Goal: Find contact information: Find contact information

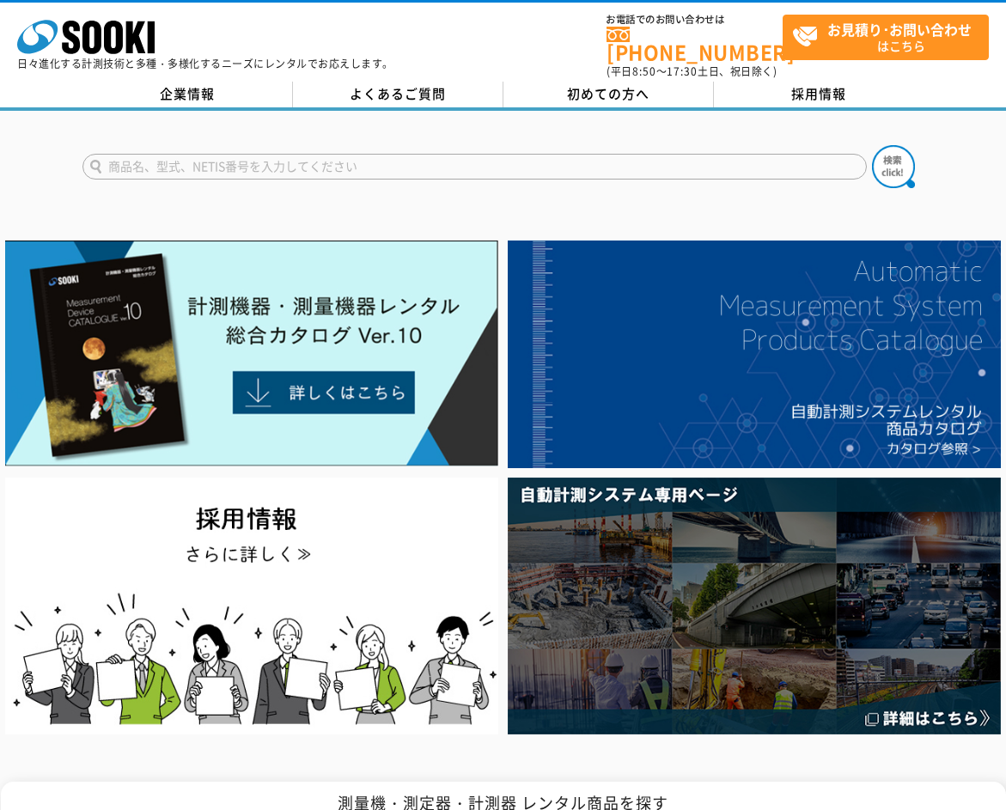
click at [204, 64] on p "日々進化する計測技術と多種・多様化するニーズにレンタルでお応えします。" at bounding box center [205, 63] width 376 height 10
click at [194, 83] on link "企業情報" at bounding box center [187, 95] width 210 height 26
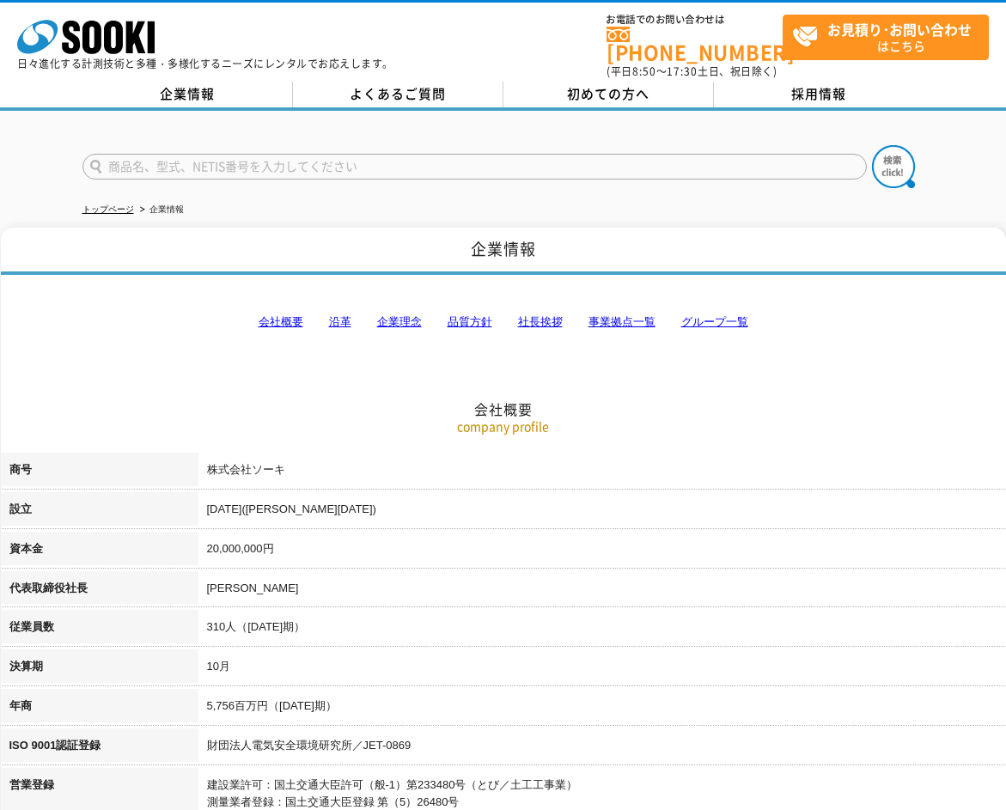
click at [622, 315] on link "事業拠点一覧" at bounding box center [621, 321] width 67 height 13
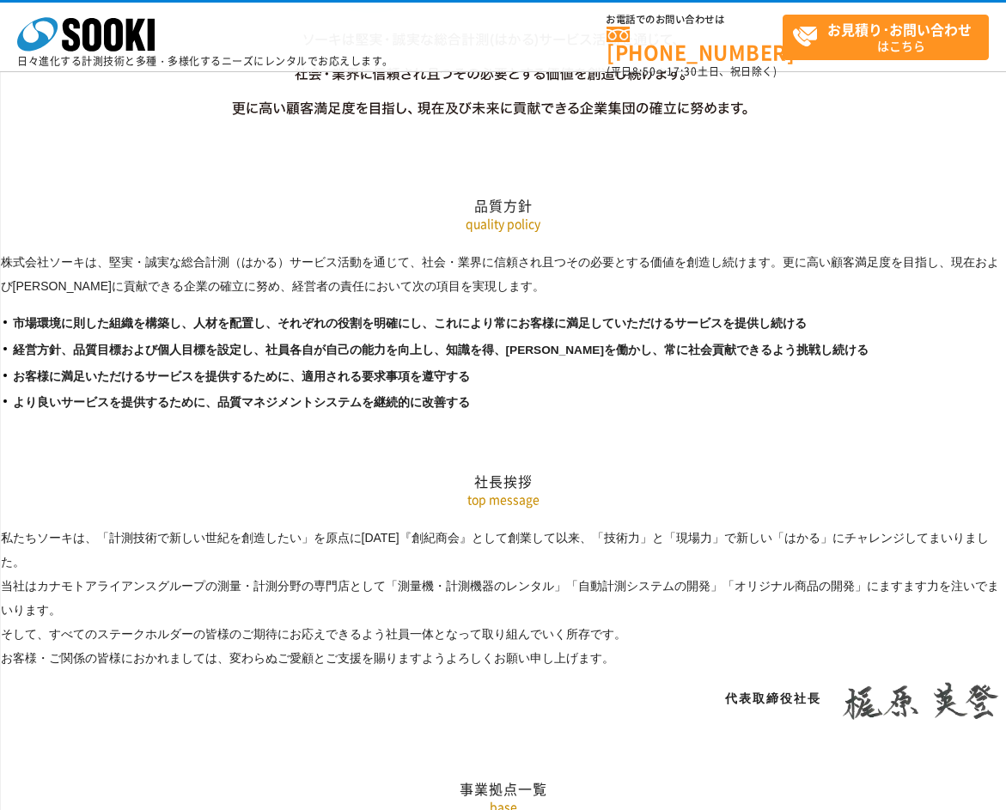
scroll to position [3450, 0]
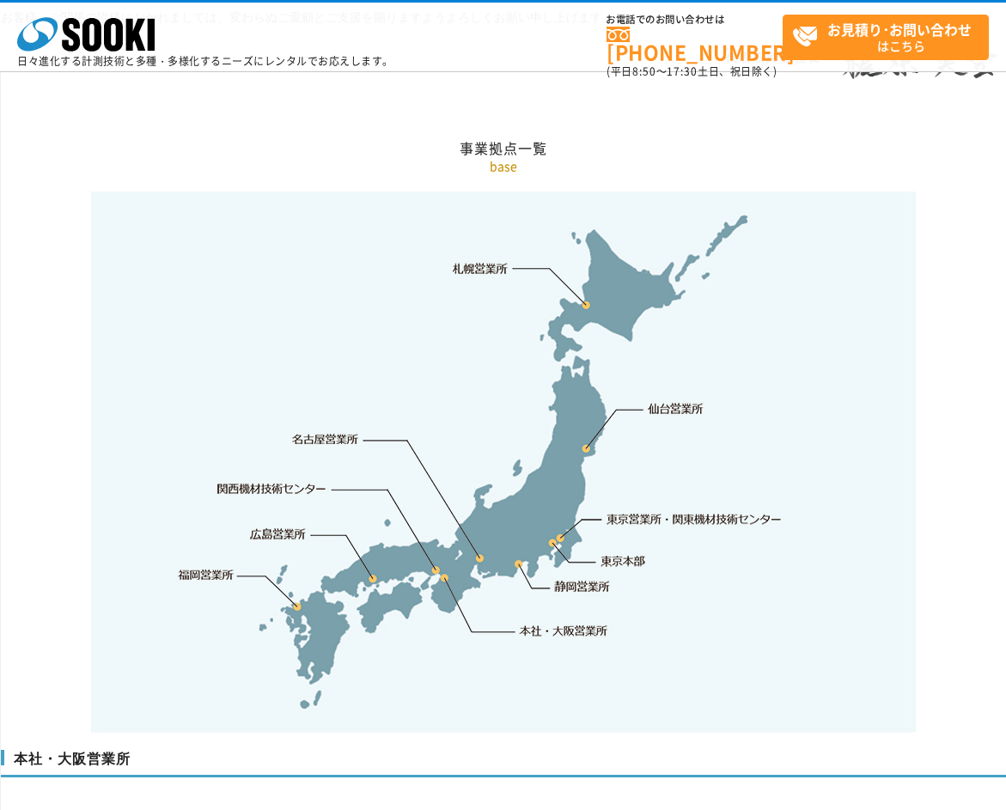
click at [535, 622] on link "本社・大阪営業所" at bounding box center [563, 630] width 90 height 17
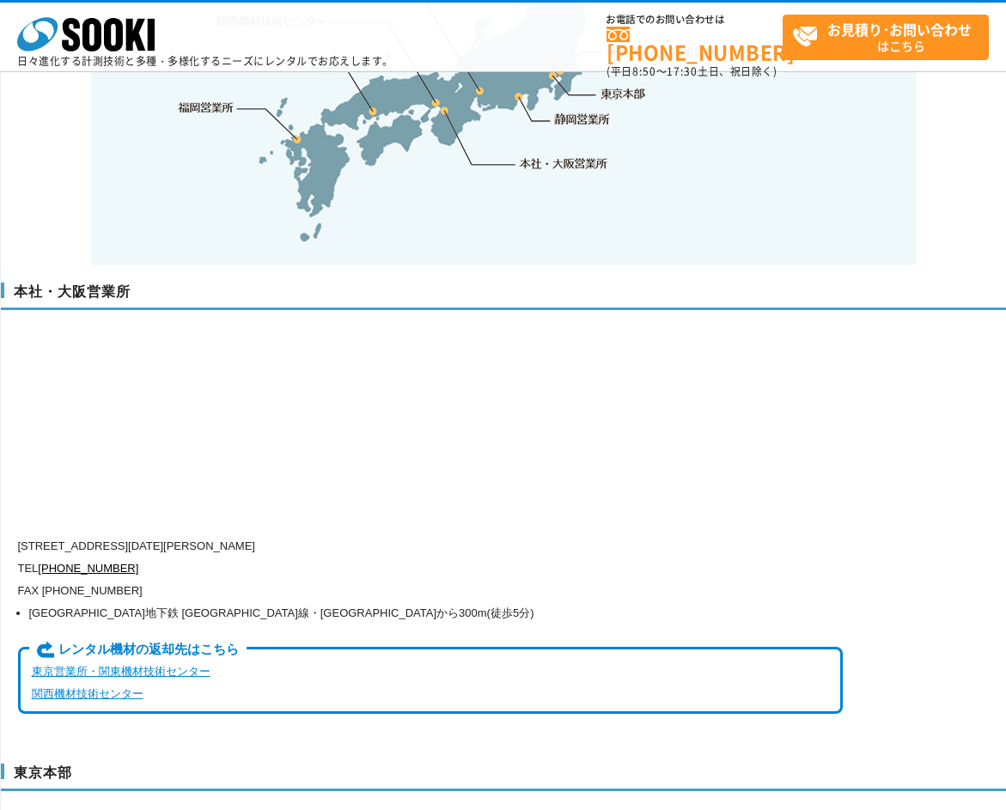
scroll to position [3890, 0]
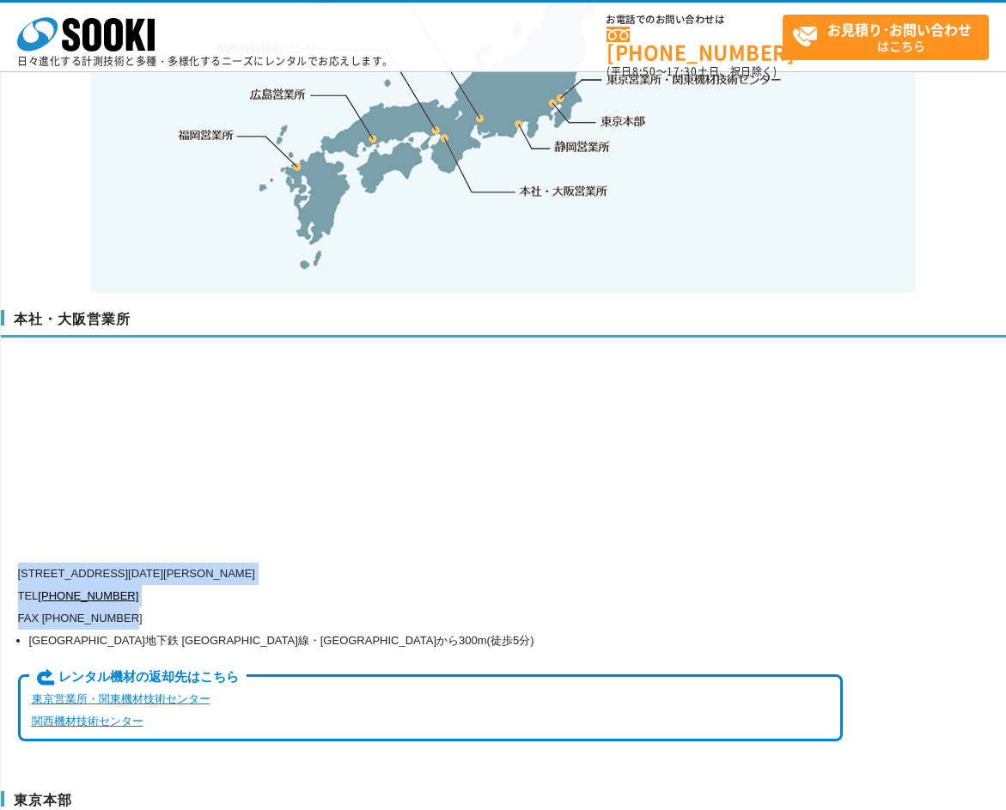
drag, startPoint x: 145, startPoint y: 583, endPoint x: 18, endPoint y: 531, distance: 137.5
click at [18, 563] on div "[STREET_ADDRESS][DATE][PERSON_NAME] TEL [PHONE_NUMBER] FAX [PHONE_NUMBER] [GEOG…" at bounding box center [430, 663] width 825 height 201
copy div "[STREET_ADDRESS][DATE][PERSON_NAME] TEL [PHONE_NUMBER] FAX [PHONE_NUMBER]"
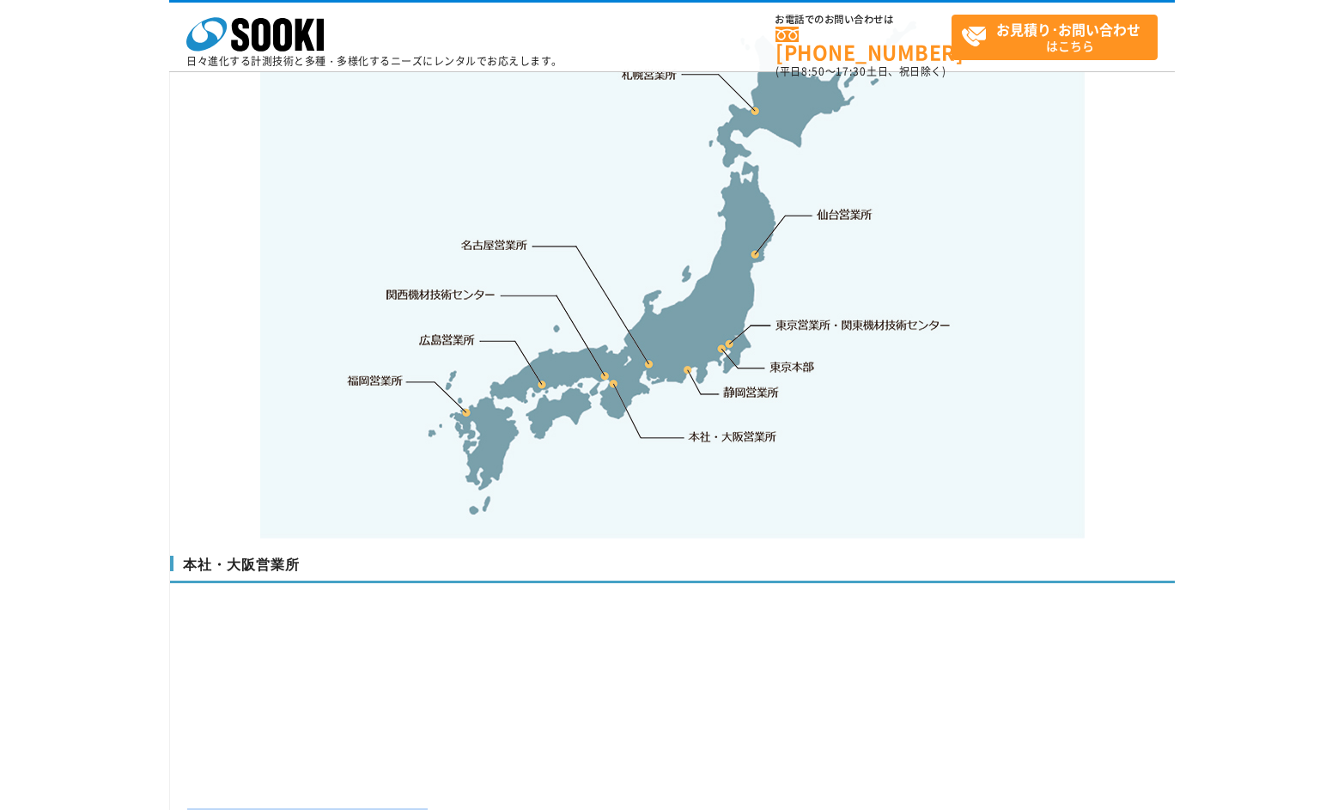
scroll to position [3546, 0]
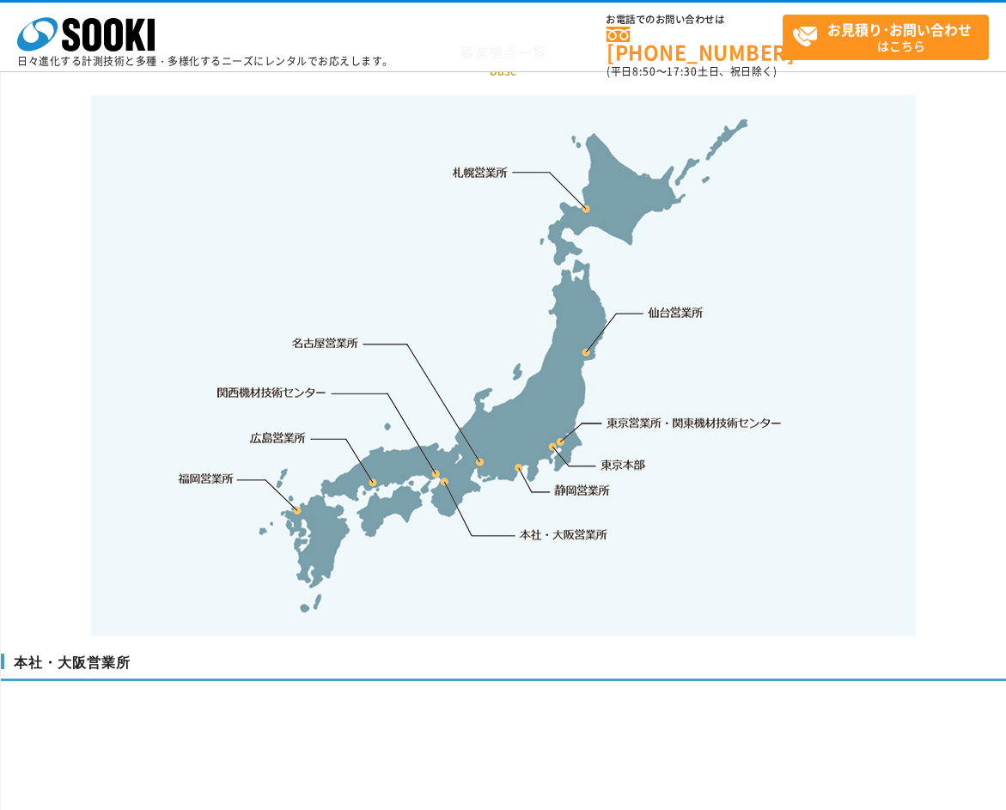
click at [730, 551] on img at bounding box center [503, 365] width 825 height 541
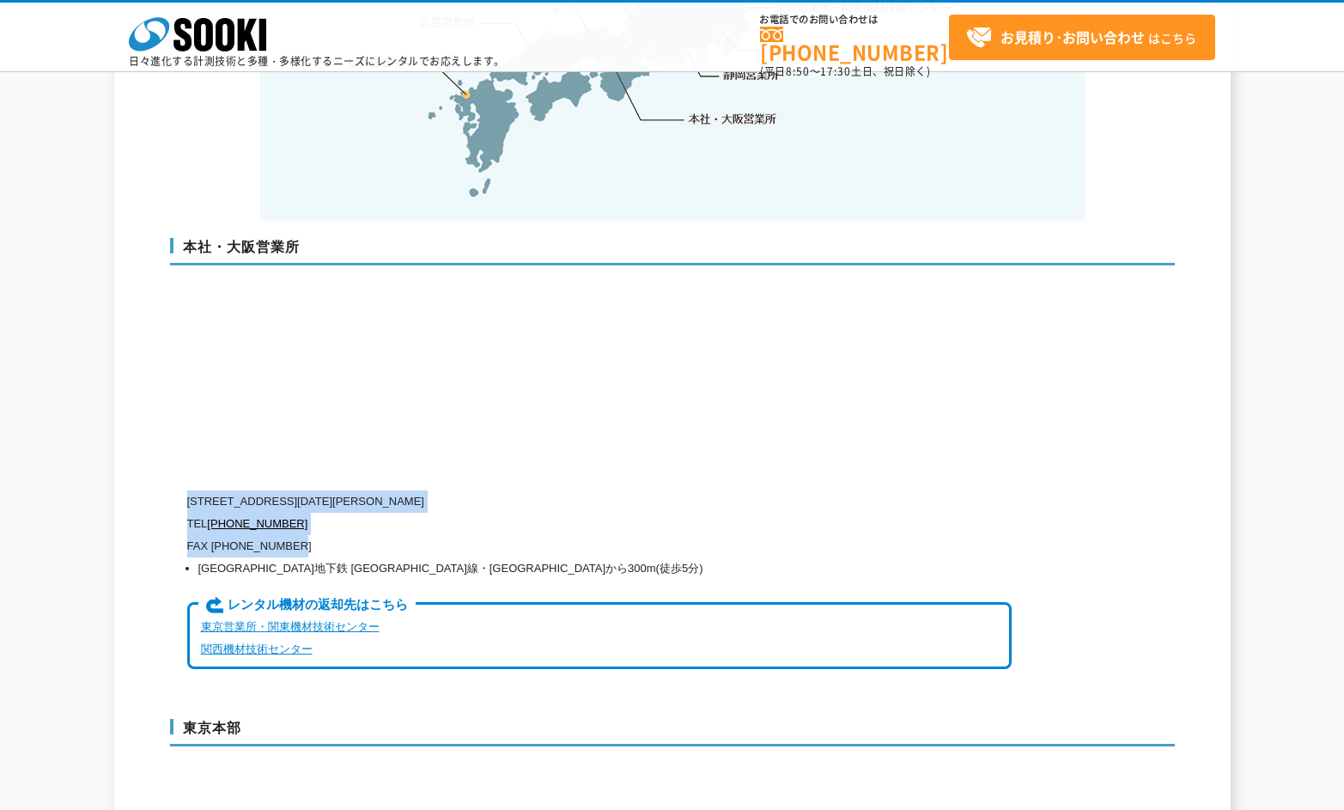
scroll to position [3804, 0]
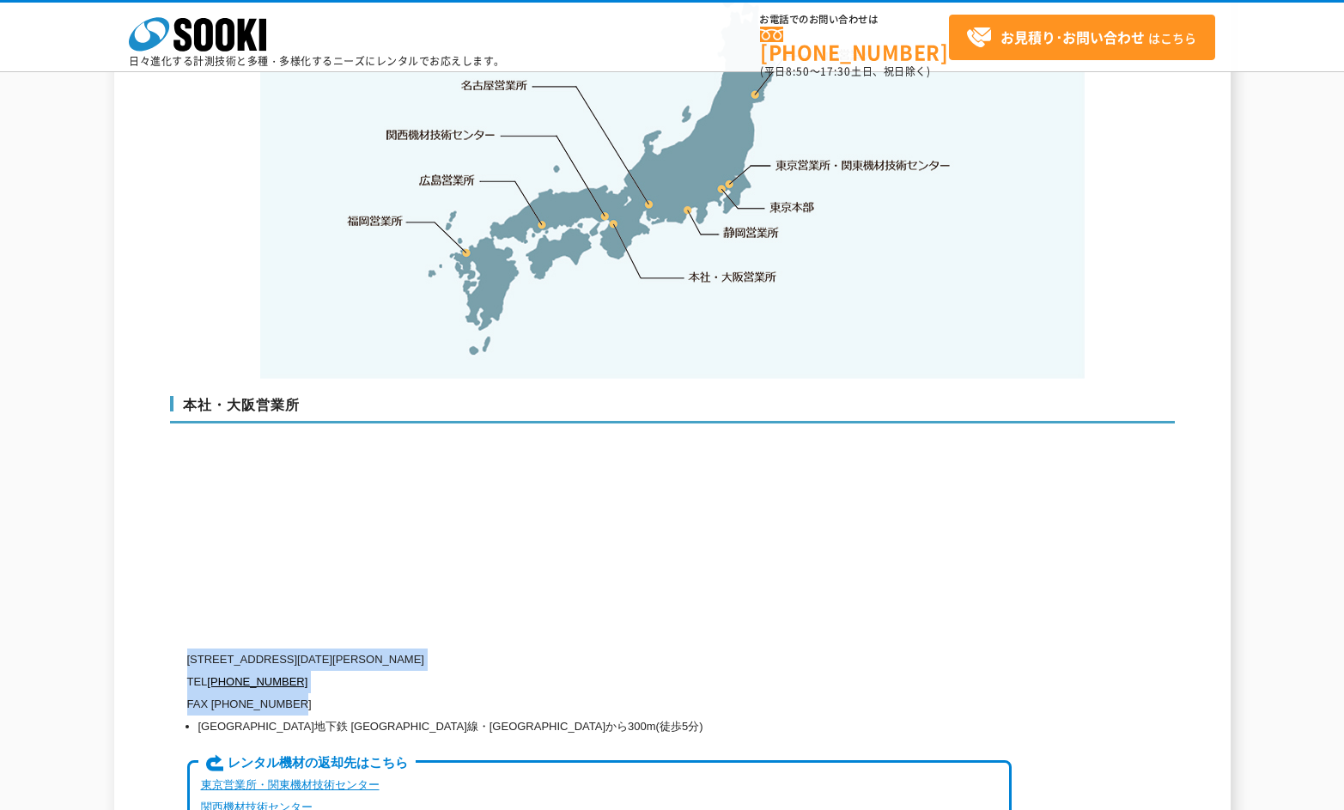
click at [289, 649] on p "[STREET_ADDRESS][DATE][PERSON_NAME]" at bounding box center [599, 660] width 825 height 22
click at [285, 649] on p "[STREET_ADDRESS][DATE][PERSON_NAME]" at bounding box center [599, 660] width 825 height 22
click at [323, 671] on p "TEL [PHONE_NUMBER]" at bounding box center [599, 682] width 825 height 22
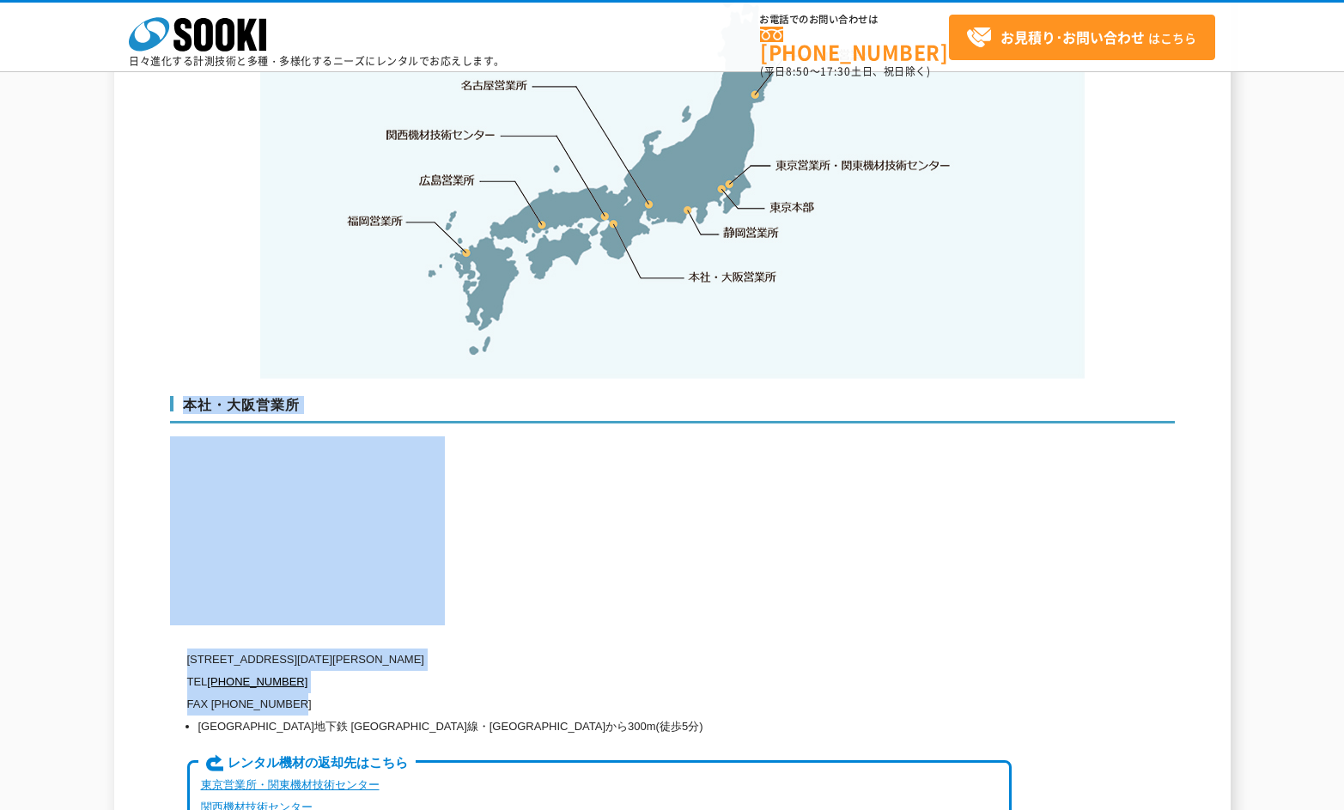
drag, startPoint x: 314, startPoint y: 670, endPoint x: 186, endPoint y: 624, distance: 137.0
click at [186, 624] on div "本社・大阪営業所 [STREET_ADDRESS][DATE][PERSON_NAME] TEL [PHONE_NUMBER] FAX [PHONE_NUMB…" at bounding box center [672, 619] width 1005 height 480
click at [244, 649] on p "〒550-0005 大阪府大阪市西区西本町1-15-10 辰野西本町ビル13階" at bounding box center [599, 660] width 825 height 22
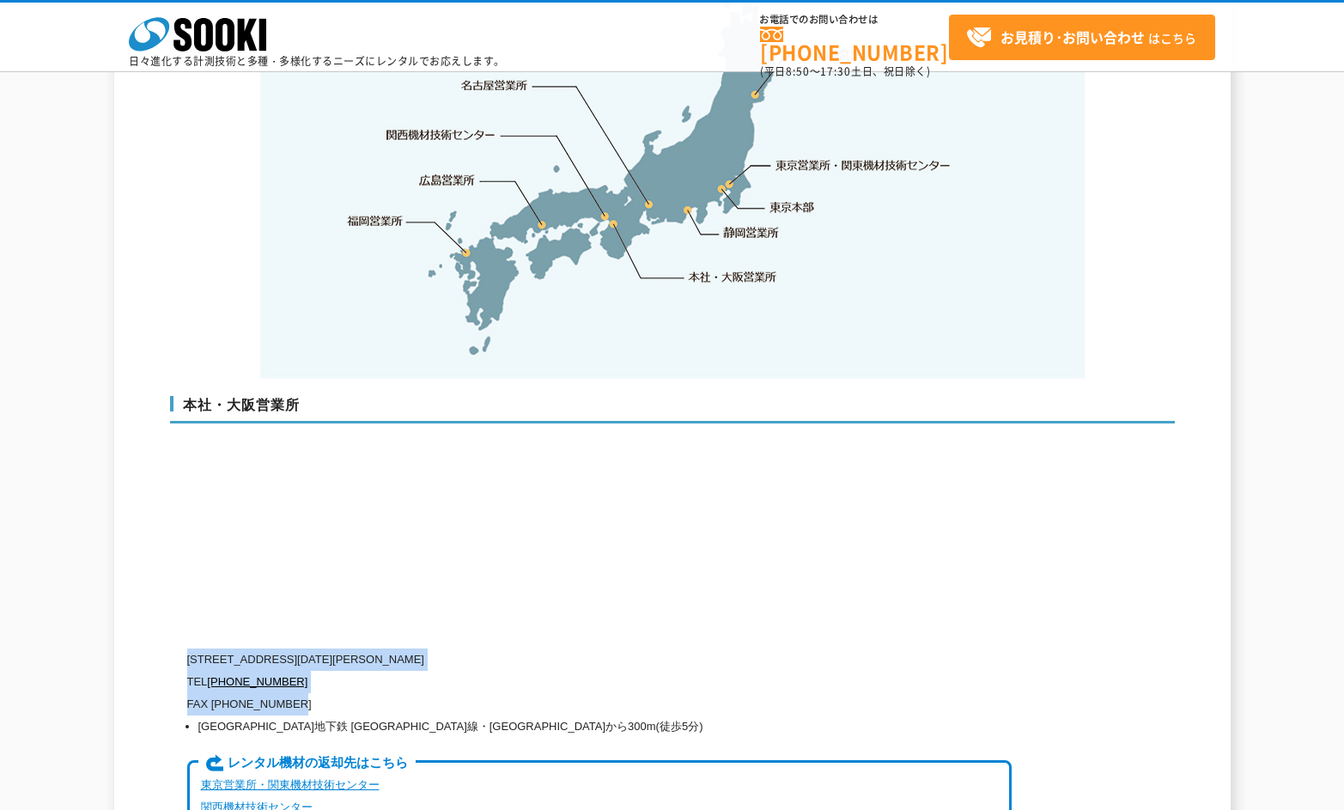
drag, startPoint x: 308, startPoint y: 668, endPoint x: 192, endPoint y: 621, distance: 126.0
click at [192, 649] on div "〒550-0005 大阪府大阪市西区西本町1-15-10 辰野西本町ビル13階 TEL 0120-856-990 FAX (06)6538-3660 大阪市営…" at bounding box center [599, 749] width 825 height 201
copy div "〒550-0005 大阪府大阪市西区西本町1-15-10 辰野西本町ビル13階 TEL 0120-856-990 FAX (06)6538-3660"
